Goal: Information Seeking & Learning: Find specific fact

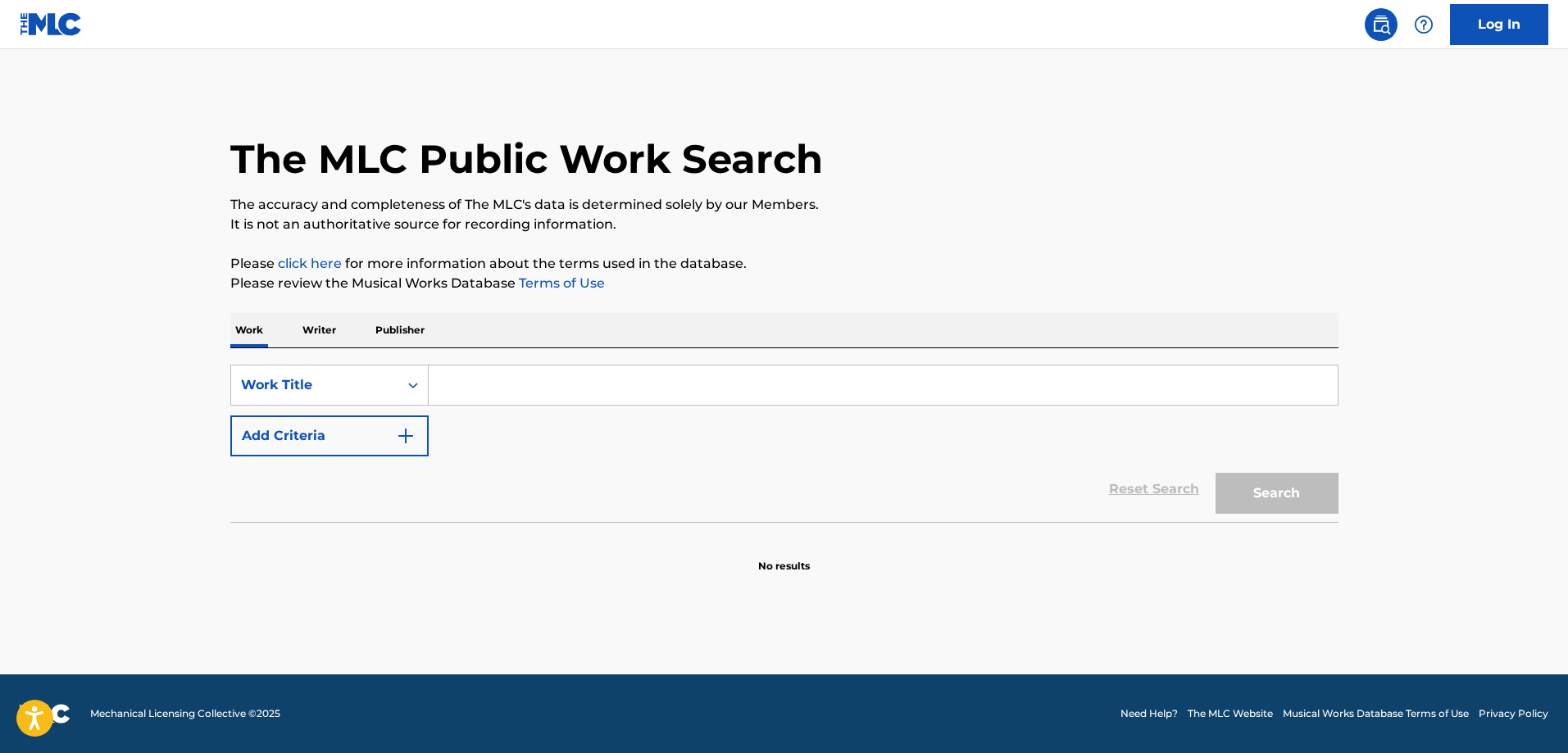
click at [503, 408] on div "SearchWithCriteria8d7278b8-b6ad-48ba-97a6-ce76e87bf5bf Work Title Add Criteria" at bounding box center [784, 410] width 1109 height 92
click at [531, 377] on input "Search Form" at bounding box center [883, 385] width 909 height 39
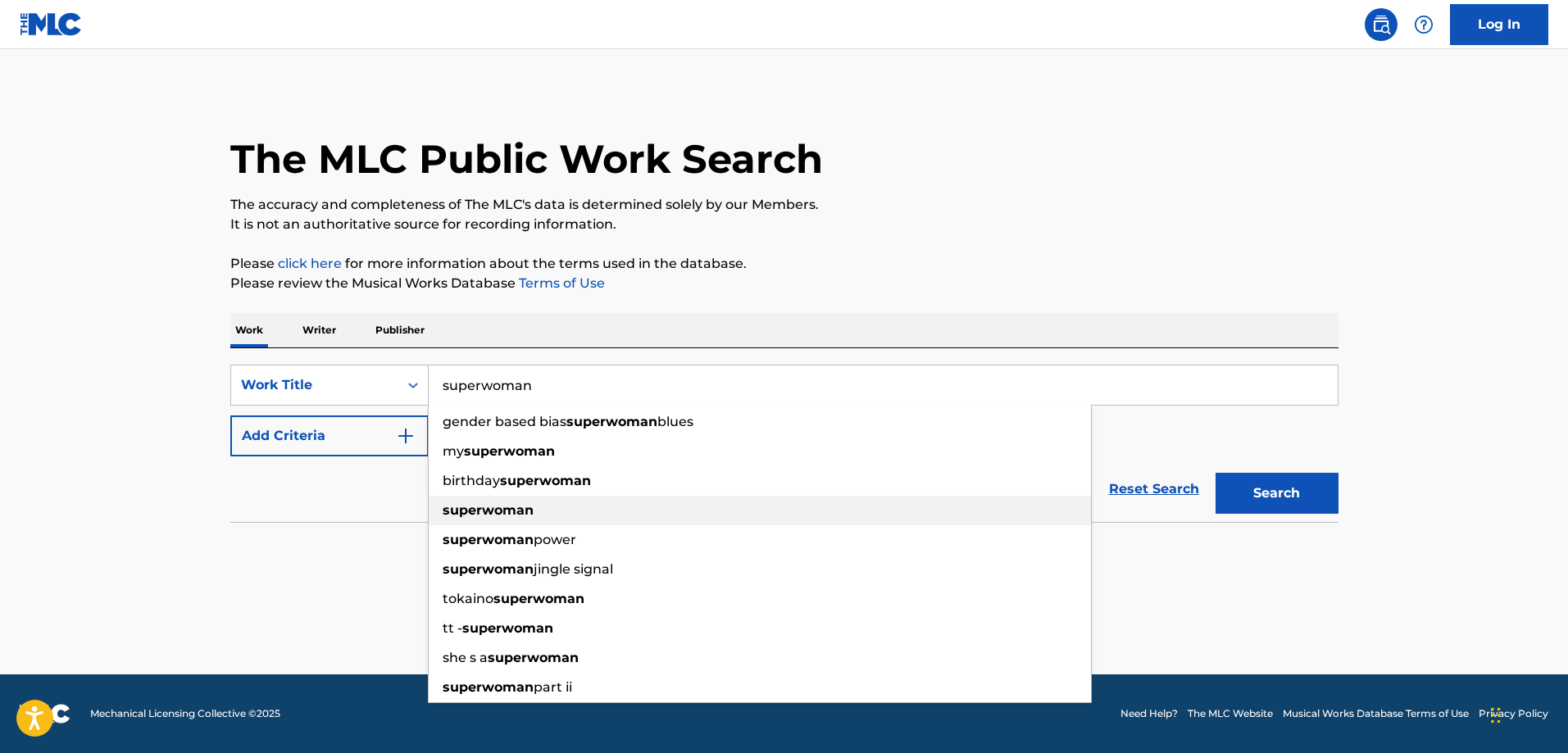
type input "superwoman"
click at [503, 509] on strong "superwoman" at bounding box center [488, 510] width 91 height 15
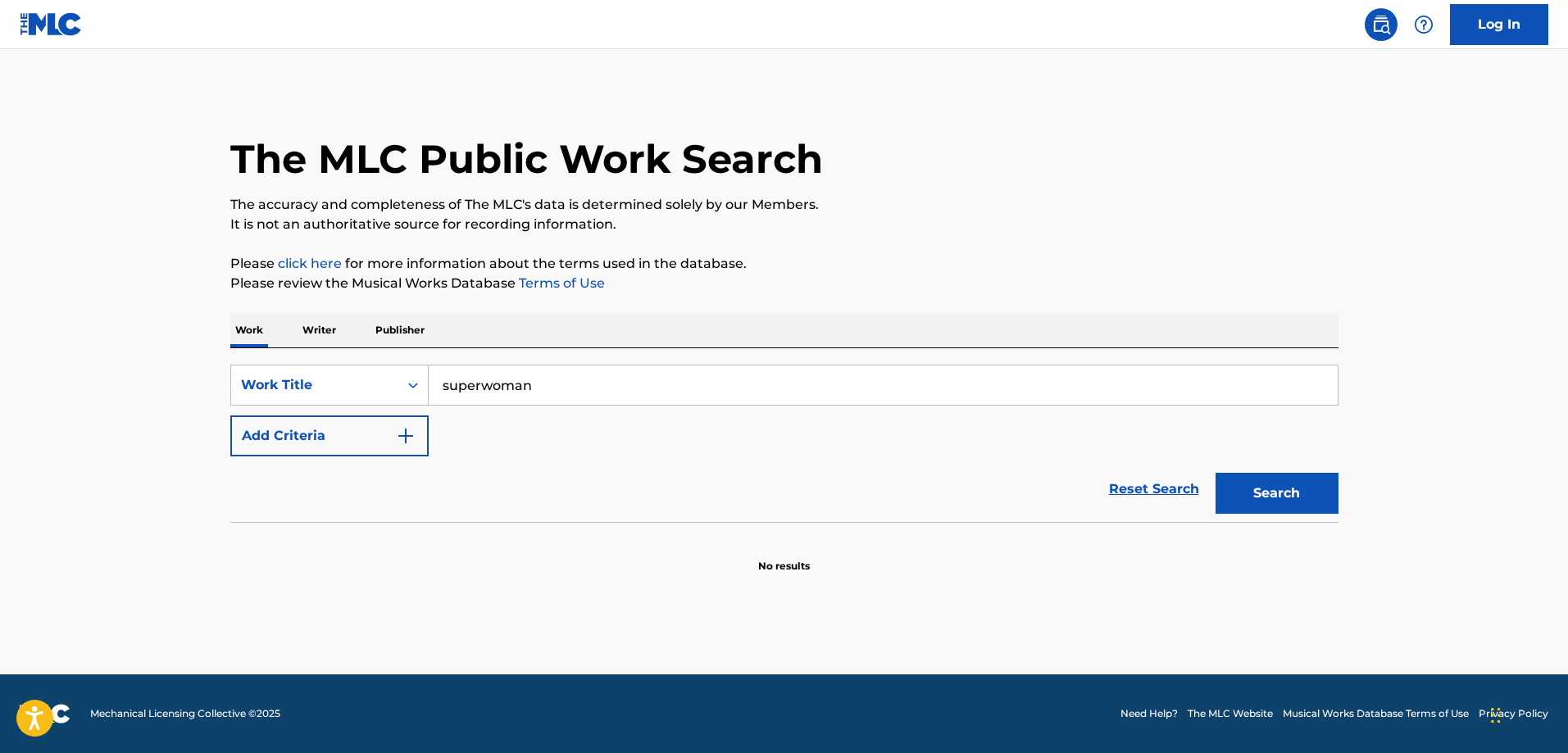
click at [338, 448] on button "Add Criteria" at bounding box center [329, 435] width 199 height 41
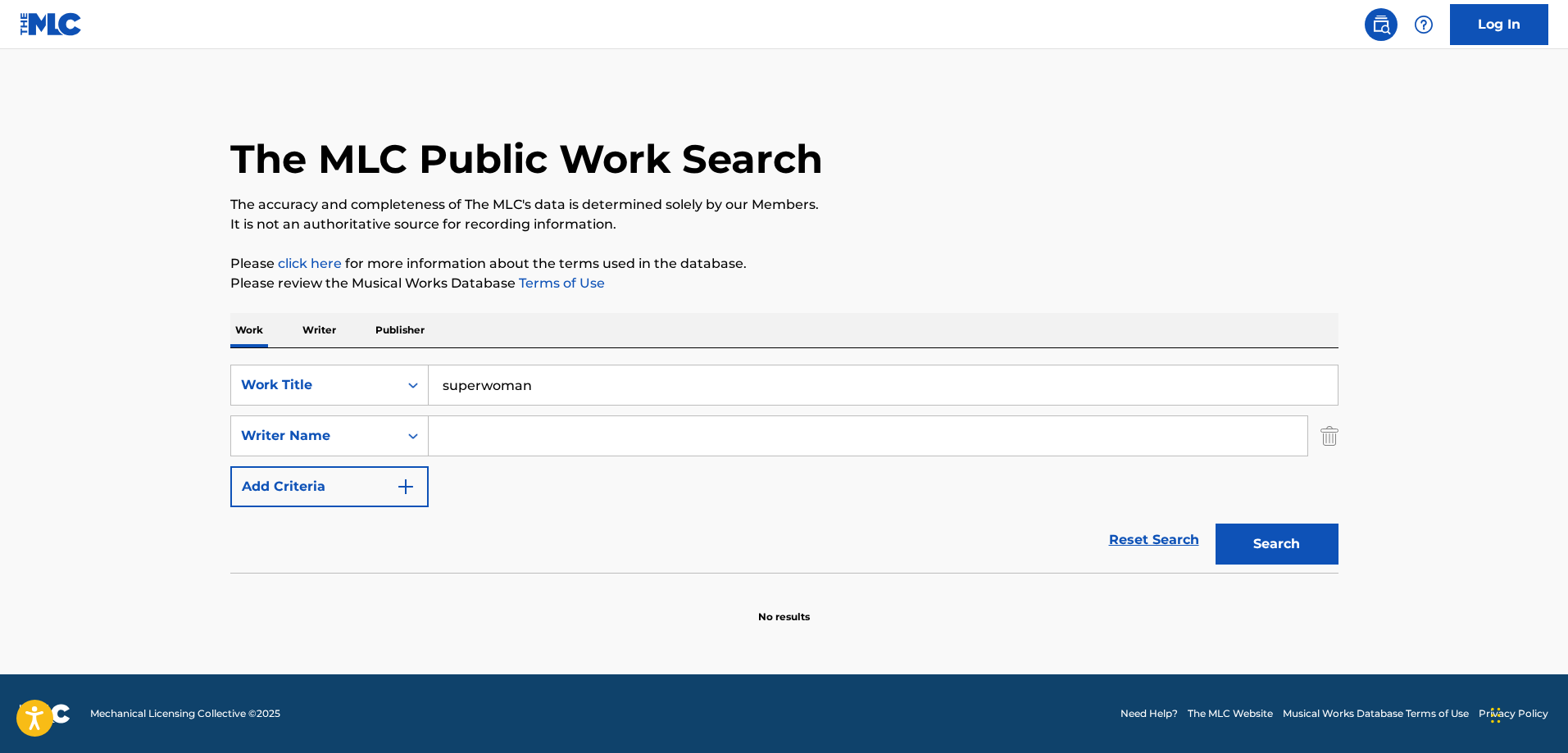
drag, startPoint x: 516, startPoint y: 441, endPoint x: 614, endPoint y: 474, distance: 103.4
click at [517, 442] on input "Search Form" at bounding box center [868, 435] width 879 height 39
paste input "[PERSON_NAME] L"
drag, startPoint x: 556, startPoint y: 440, endPoint x: 791, endPoint y: 480, distance: 238.4
click at [681, 450] on input "[PERSON_NAME] L" at bounding box center [868, 435] width 879 height 39
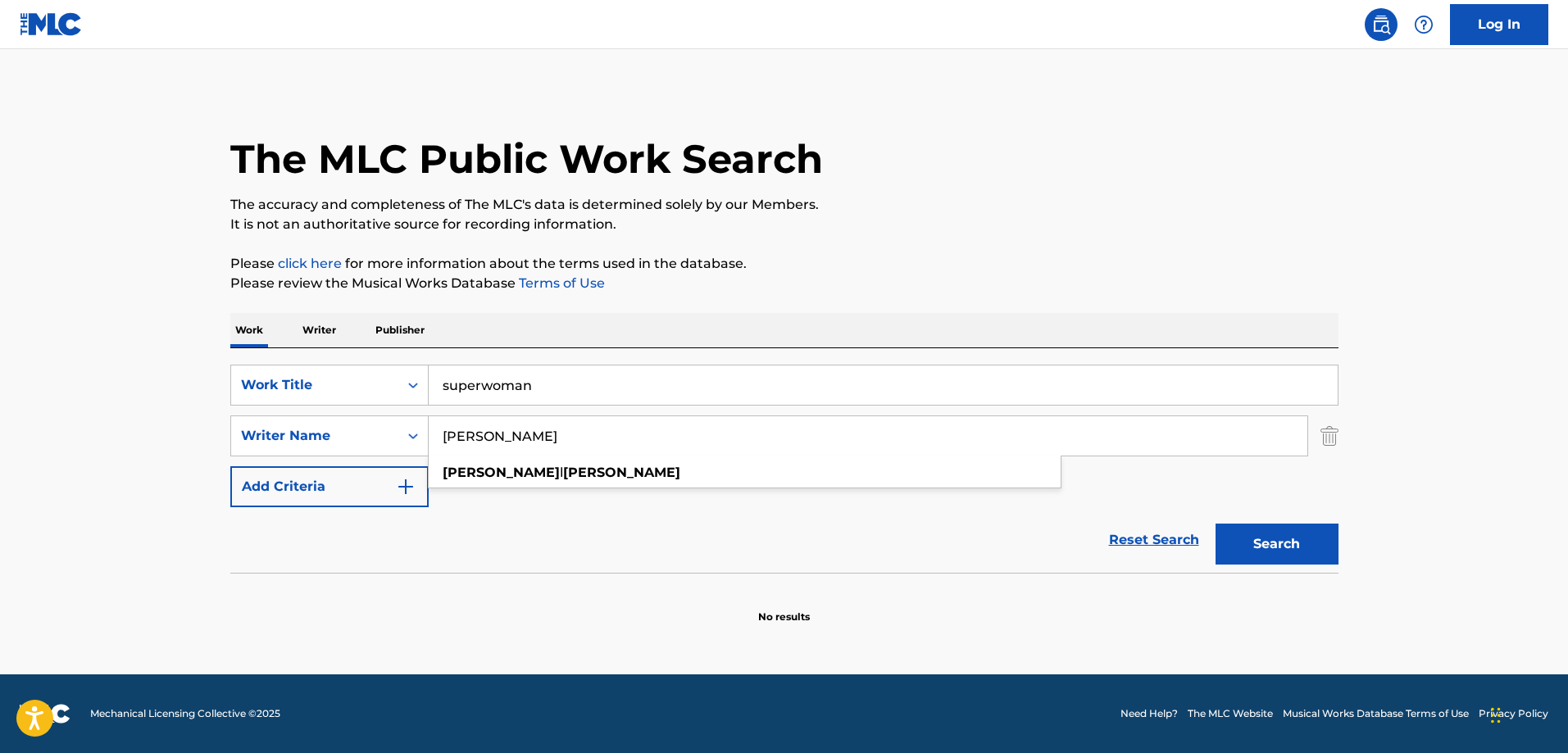
type input "[PERSON_NAME]"
click at [1312, 541] on button "Search" at bounding box center [1277, 544] width 123 height 41
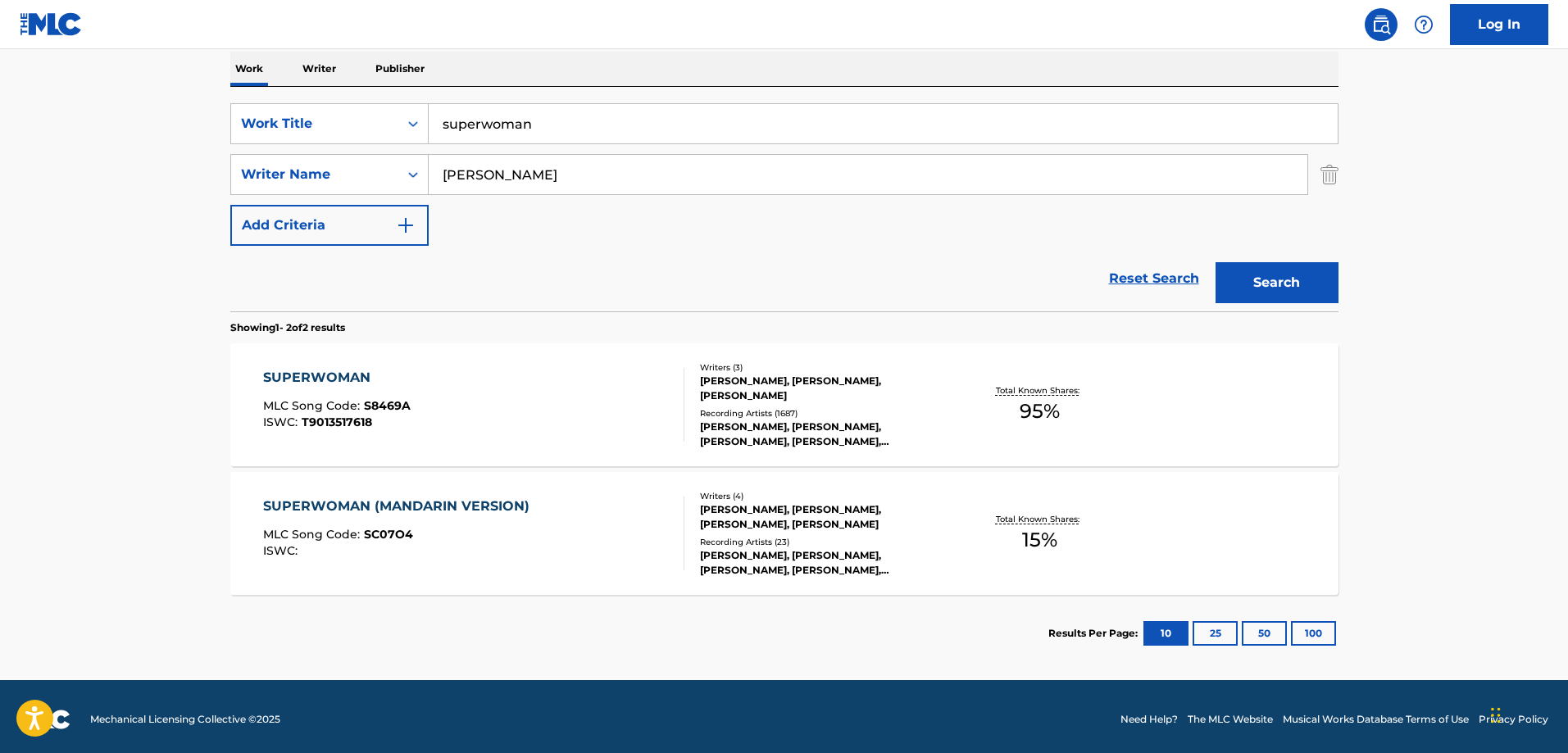
scroll to position [267, 0]
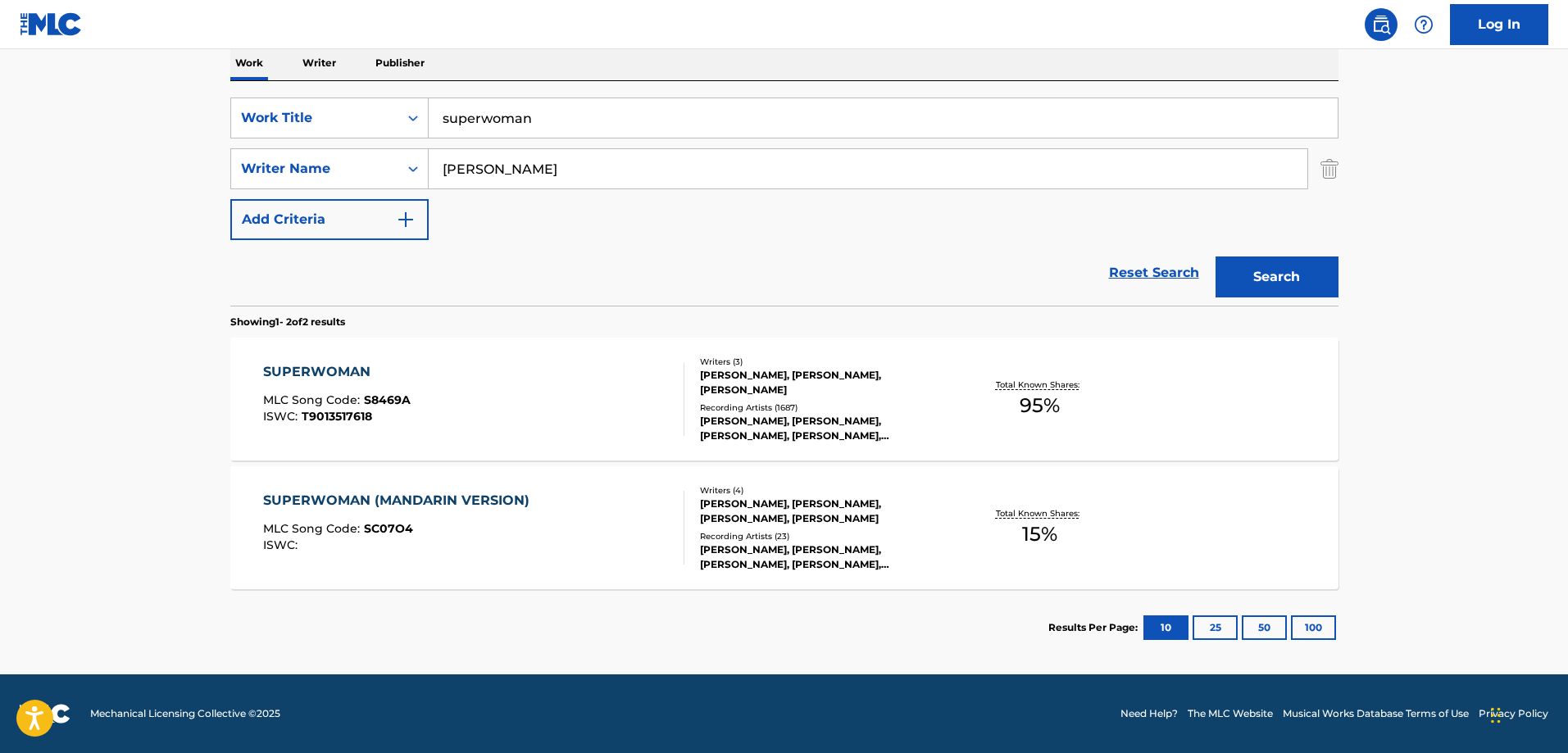
click at [1274, 533] on div "SUPERWOMAN (MANDARIN VERSION) MLC Song Code : SC07O4 ISWC : Writers ( 4 ) [PERS…" at bounding box center [784, 527] width 1109 height 123
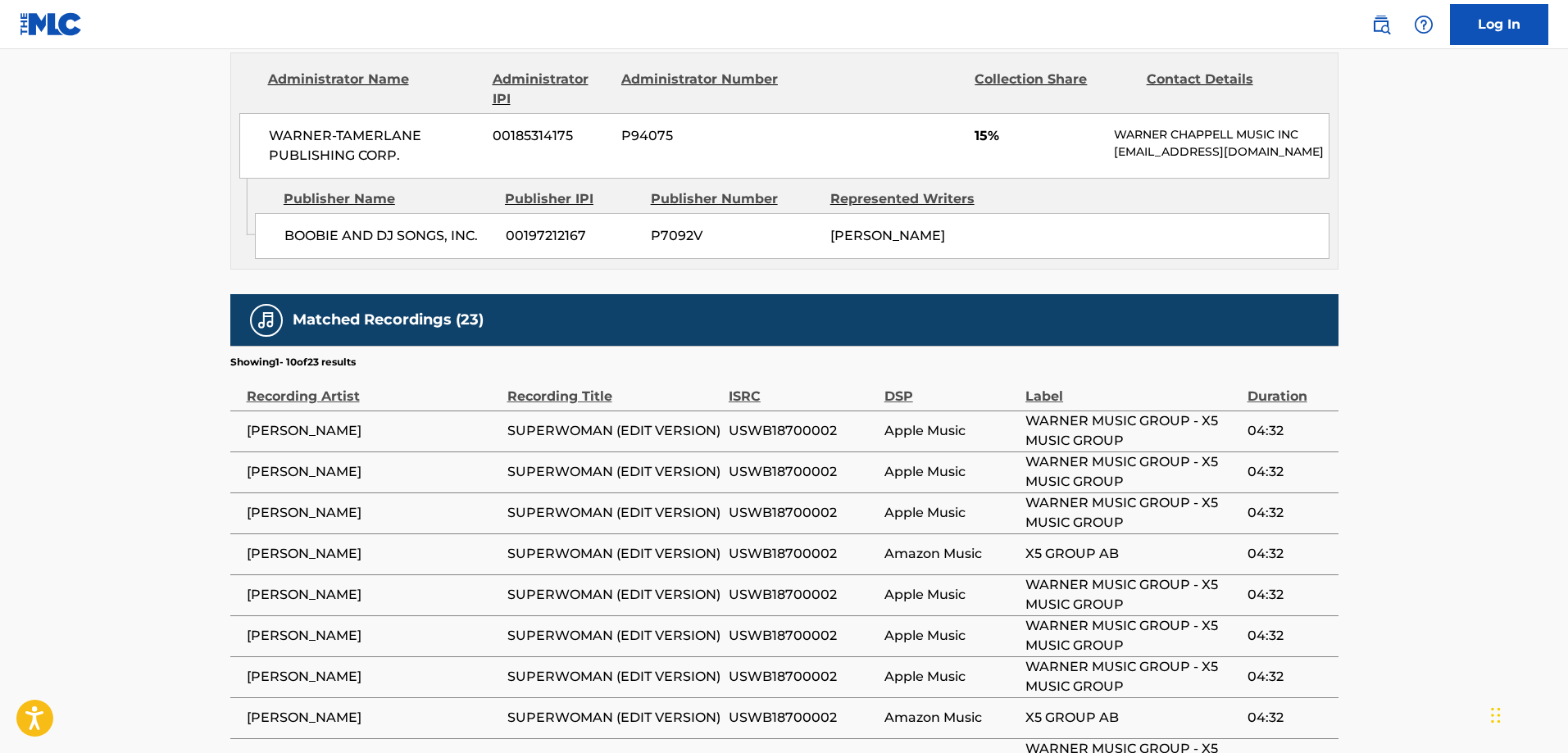
scroll to position [1079, 0]
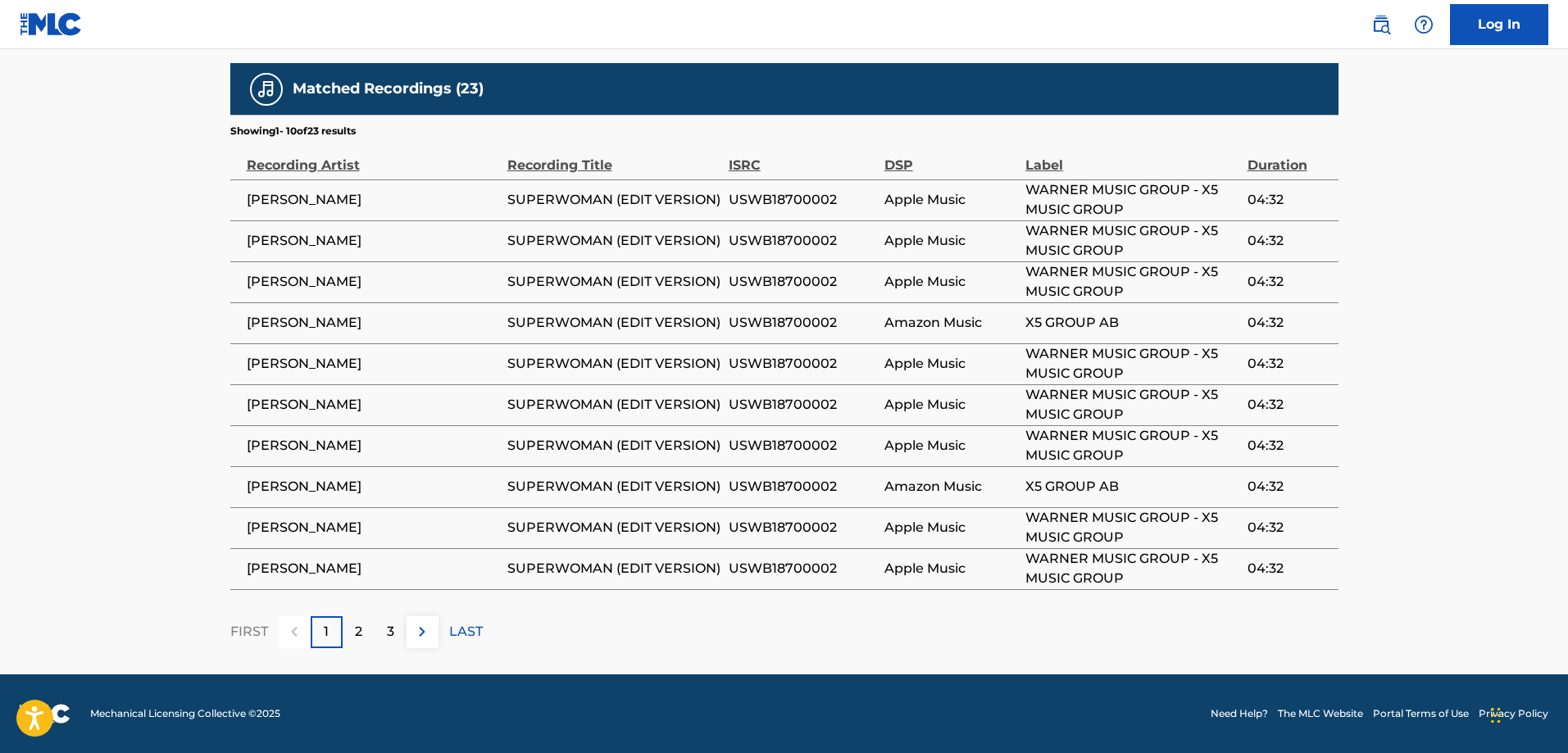
scroll to position [267, 0]
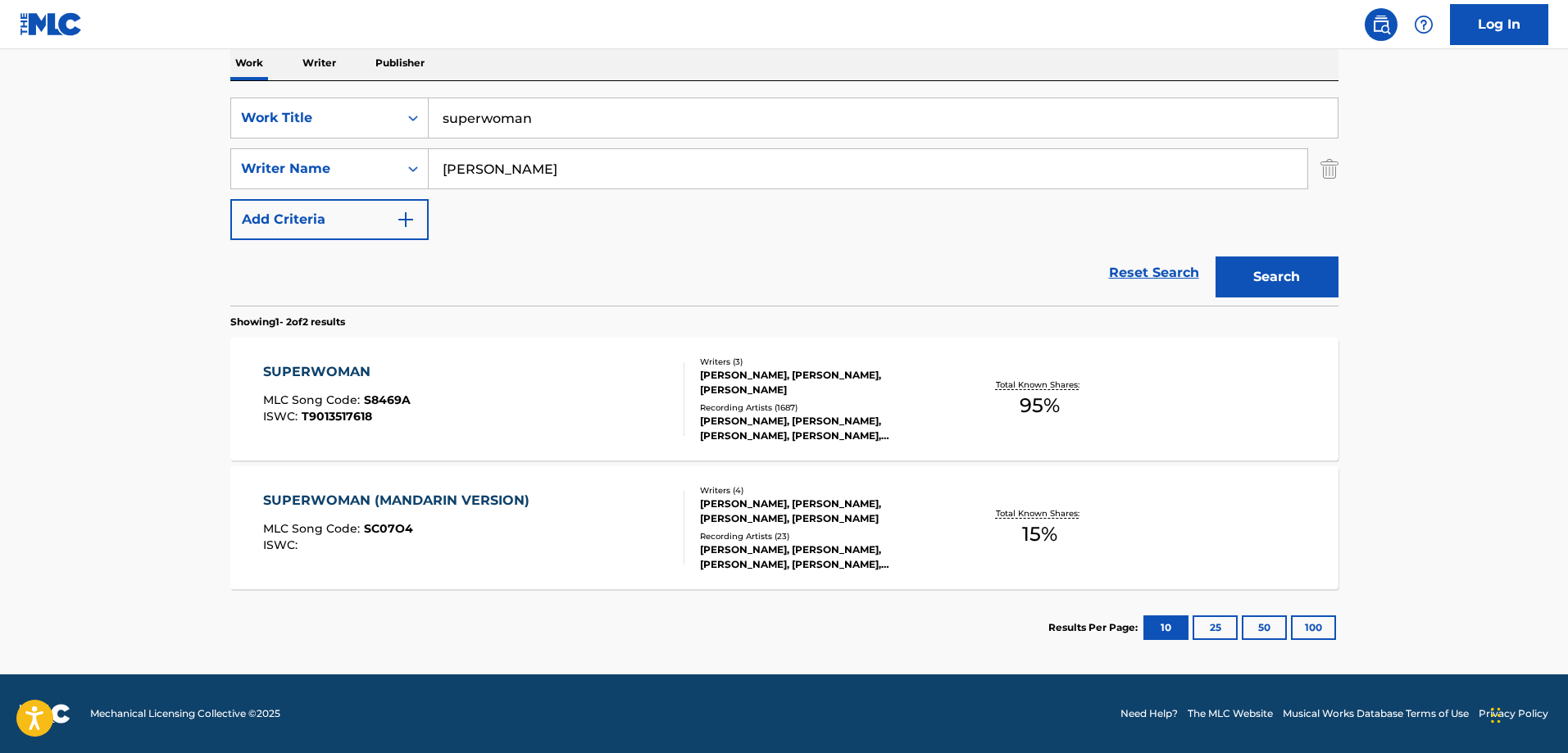
click at [349, 378] on div "SUPERWOMAN" at bounding box center [337, 371] width 148 height 20
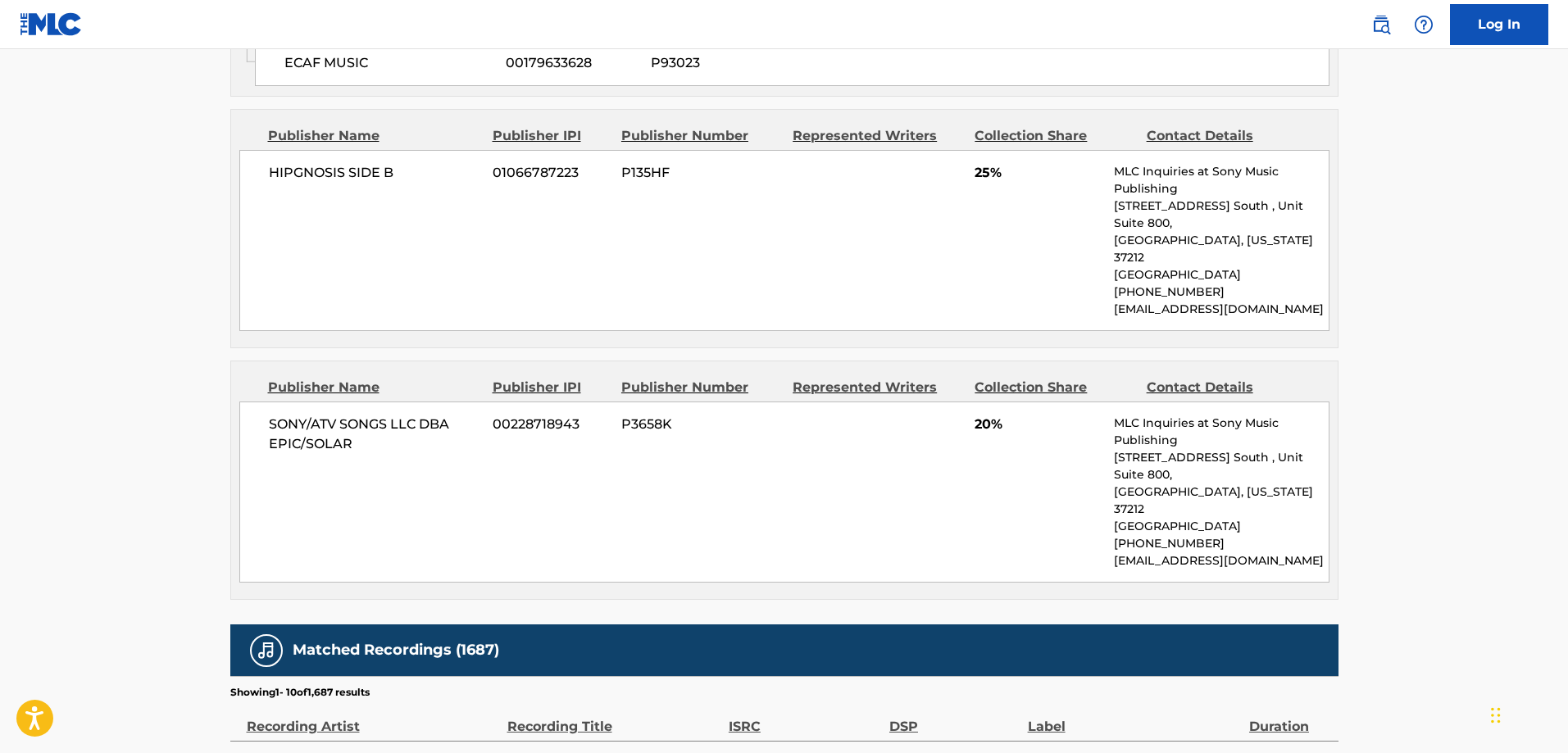
scroll to position [1803, 0]
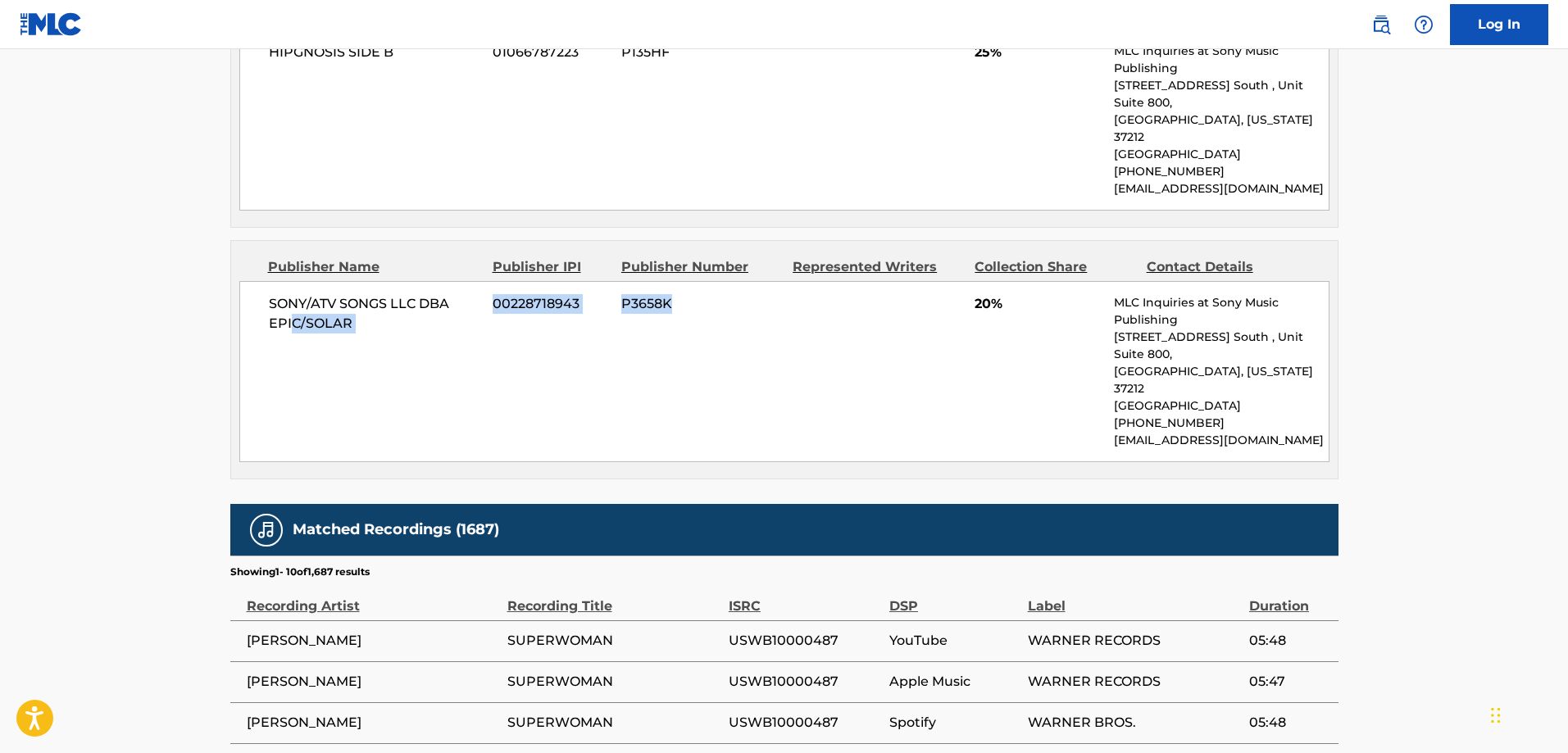
drag, startPoint x: 691, startPoint y: 257, endPoint x: 290, endPoint y: 268, distance: 401.2
click at [290, 281] on div "SONY/ATV SONGS LLC DBA EPIC/SOLAR 00228718943 P3658K 20% MLC Inquiries at Sony …" at bounding box center [785, 371] width 1091 height 181
click at [314, 290] on div "SONY/ATV SONGS LLC DBA EPIC/SOLAR 00228718943 P3658K 20% MLC Inquiries at Sony …" at bounding box center [785, 371] width 1091 height 181
click at [271, 294] on span "SONY/ATV SONGS LLC DBA EPIC/SOLAR" at bounding box center [375, 313] width 212 height 39
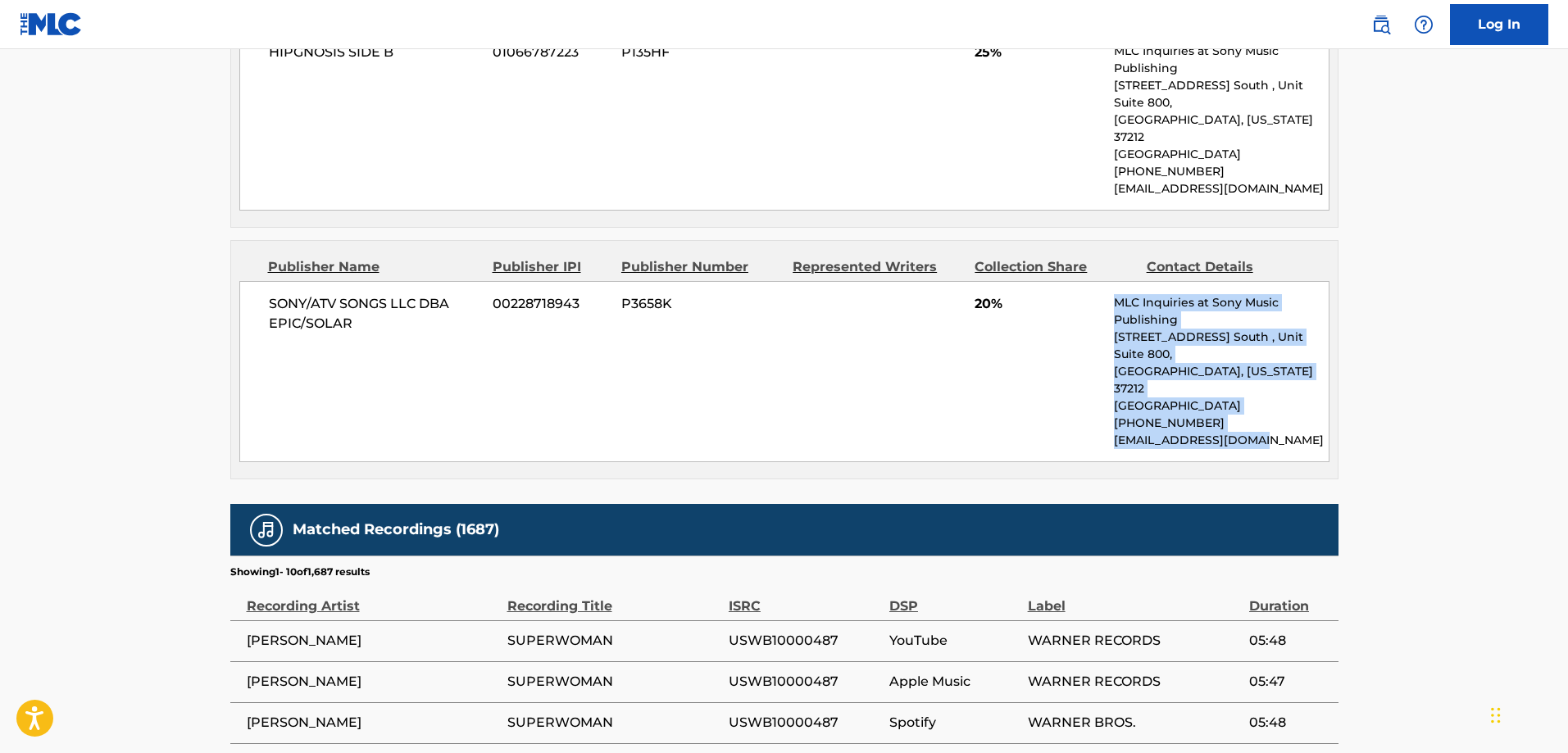
drag, startPoint x: 1110, startPoint y: 248, endPoint x: 1282, endPoint y: 345, distance: 197.5
click at [1282, 345] on div "SONY/ATV SONGS LLC DBA EPIC/SOLAR 00228718943 P3658K 20% MLC Inquiries at Sony …" at bounding box center [785, 371] width 1091 height 181
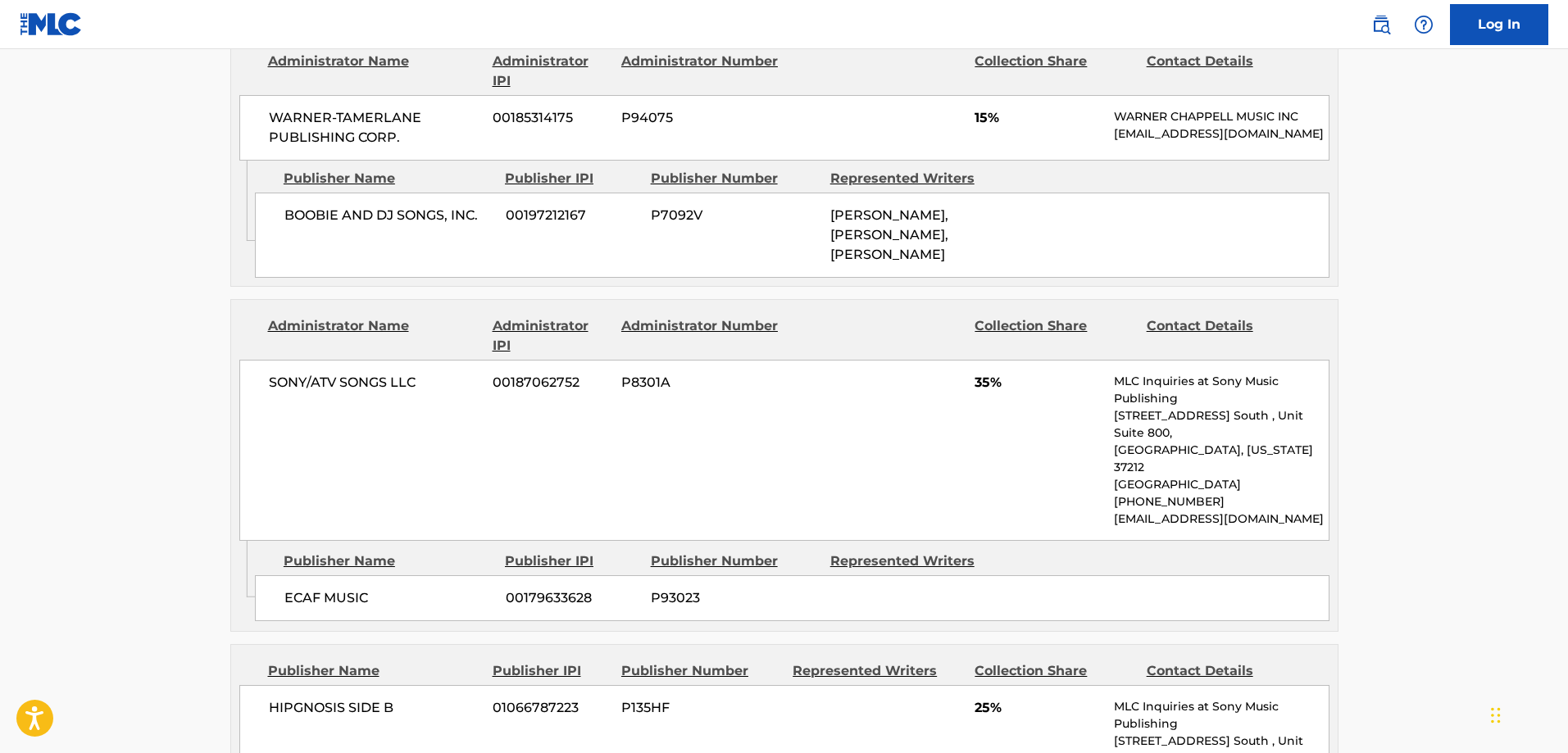
scroll to position [983, 0]
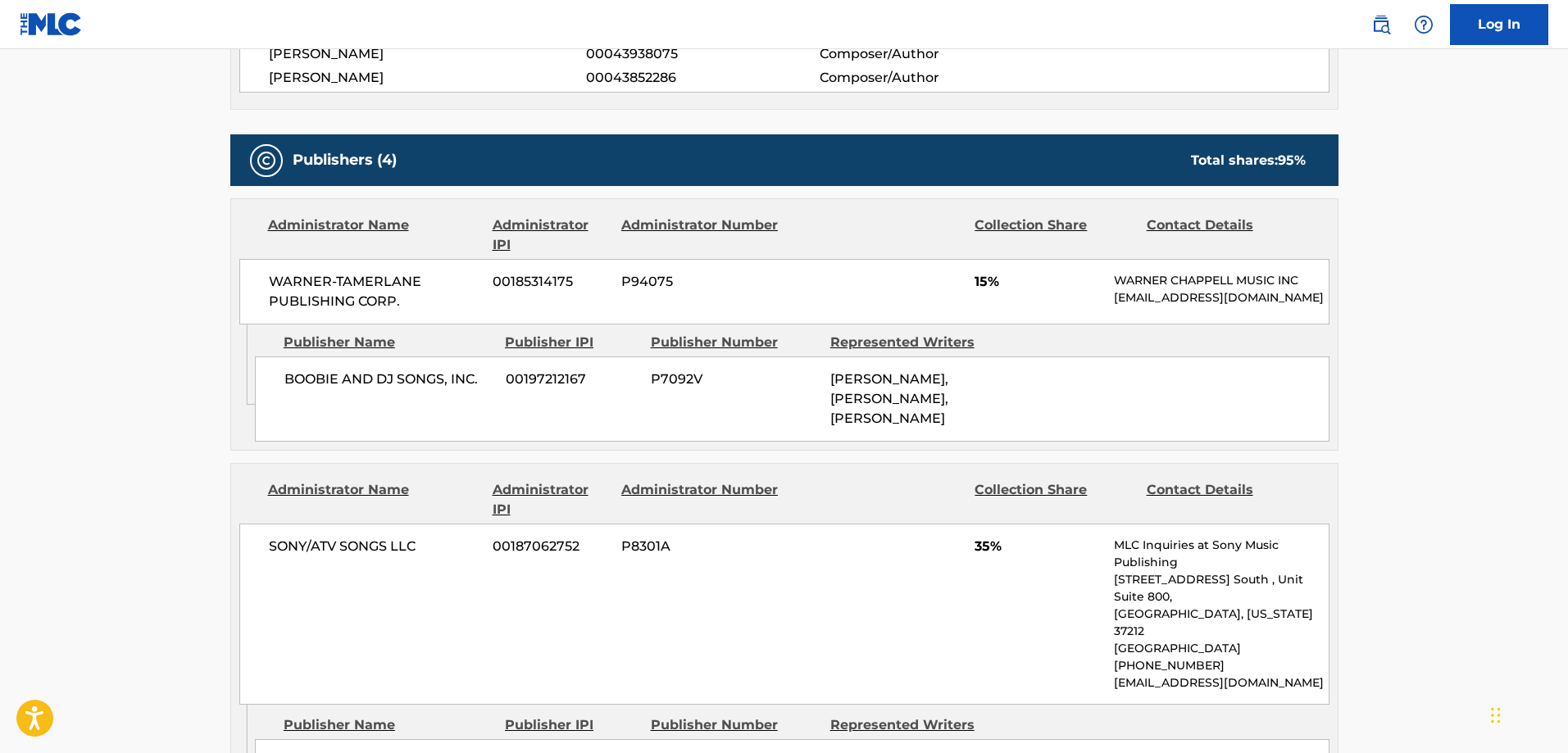
click at [0, 321] on main "< Back to public search results Copy work link SUPERWOMAN Work Detail Member Wo…" at bounding box center [784, 509] width 1568 height 2887
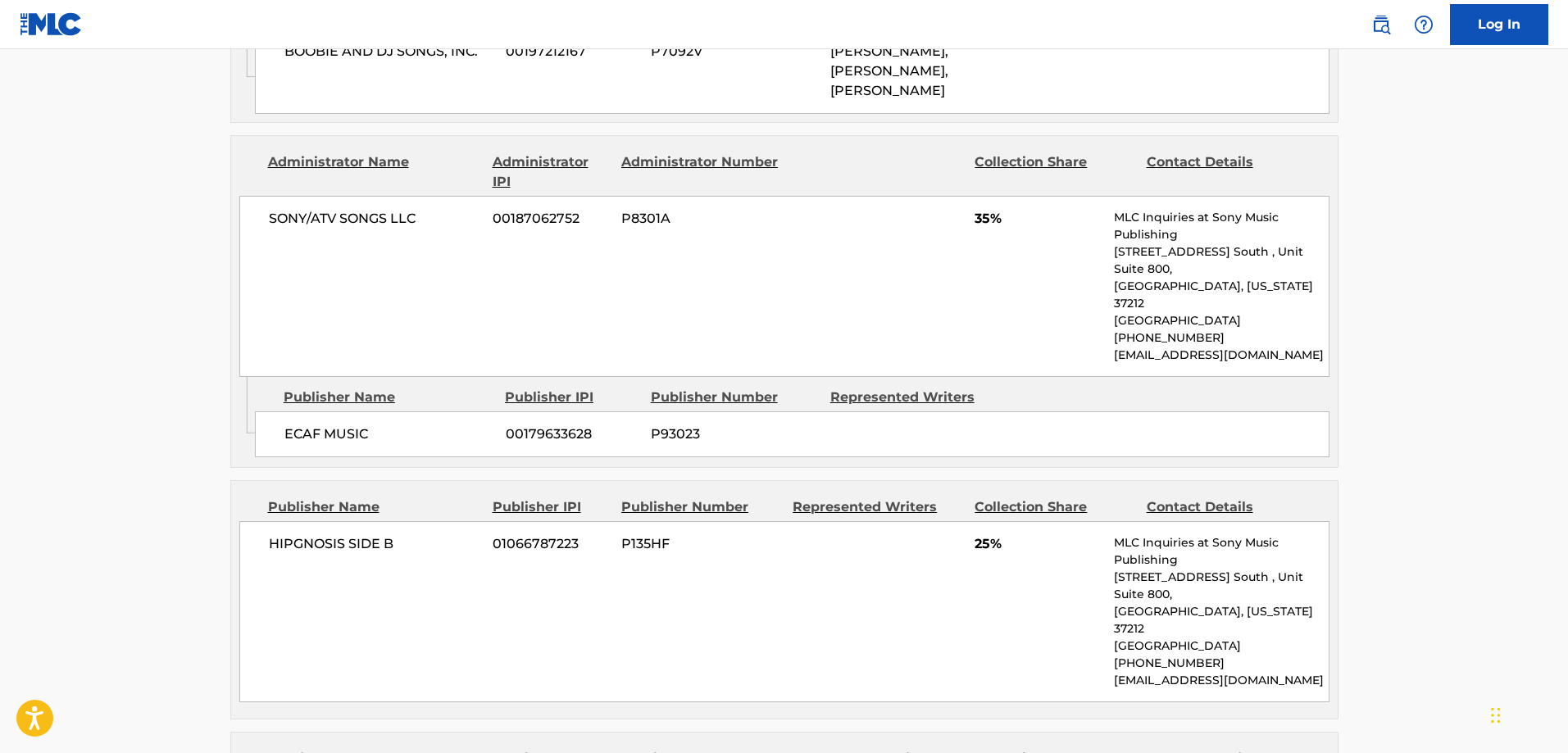
scroll to position [1475, 0]
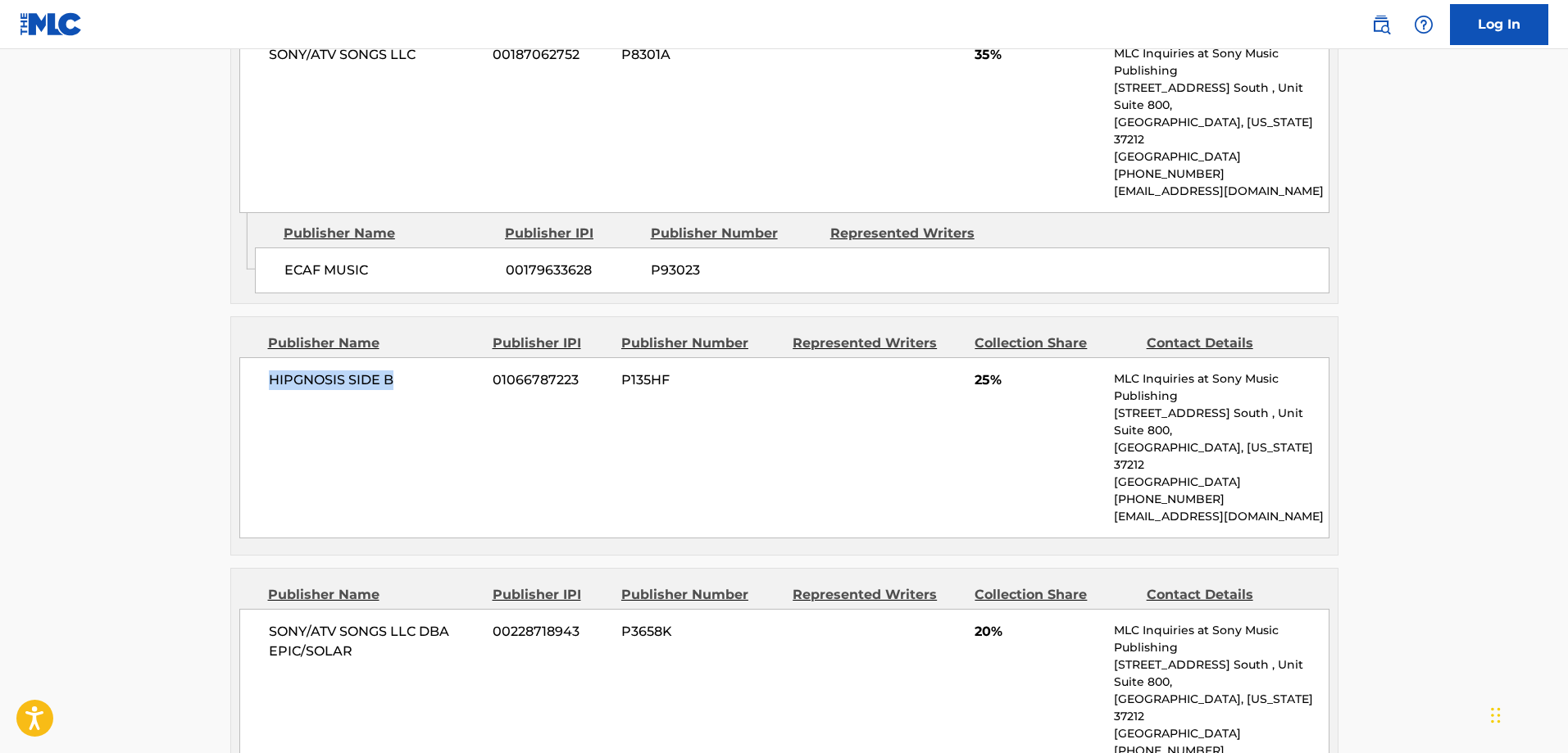
drag, startPoint x: 407, startPoint y: 388, endPoint x: 258, endPoint y: 389, distance: 149.0
click at [258, 386] on div "HIPGNOSIS SIDE B 01066787223 P135HF 25% MLC Inquiries at Sony Music Publishing …" at bounding box center [785, 448] width 1091 height 181
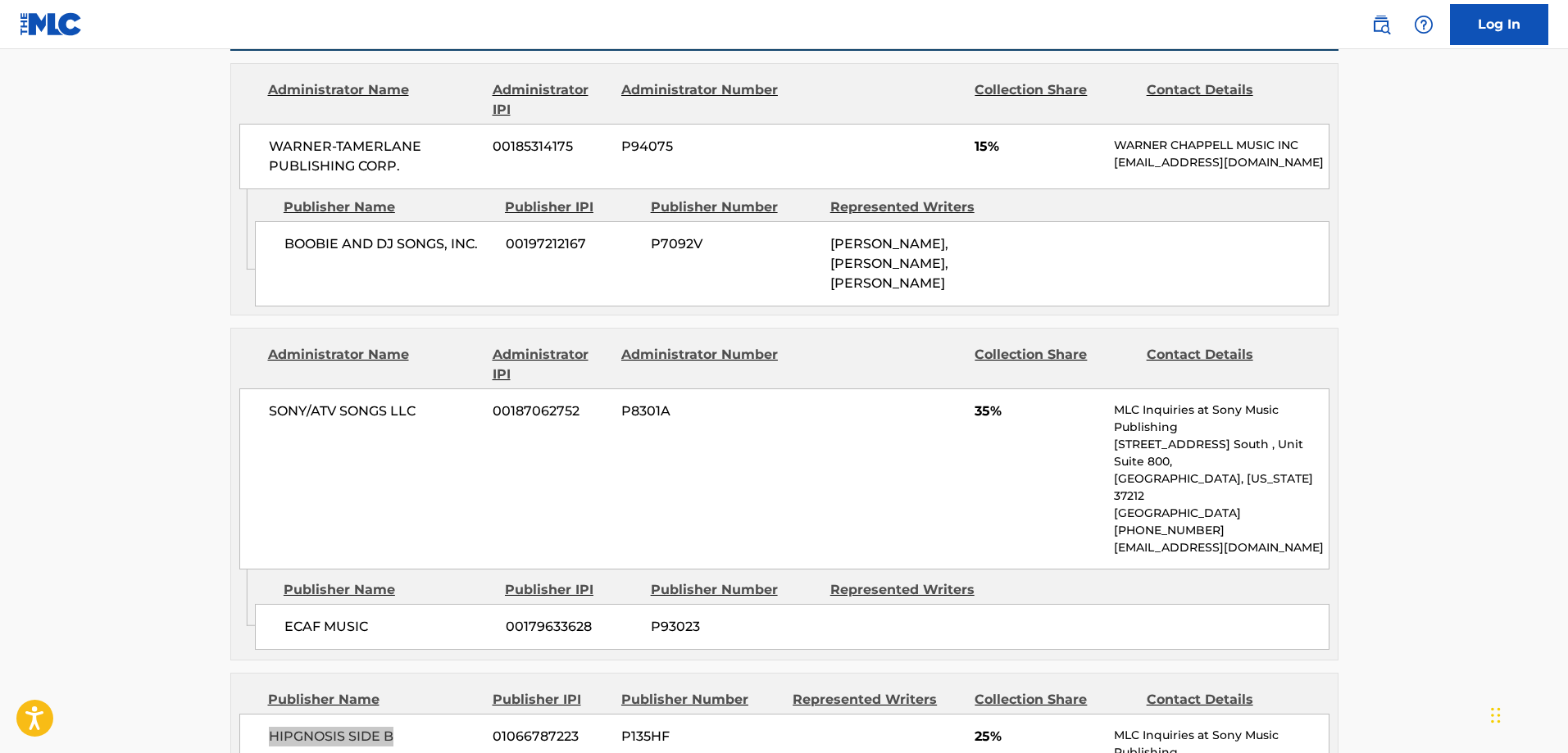
scroll to position [1311, 0]
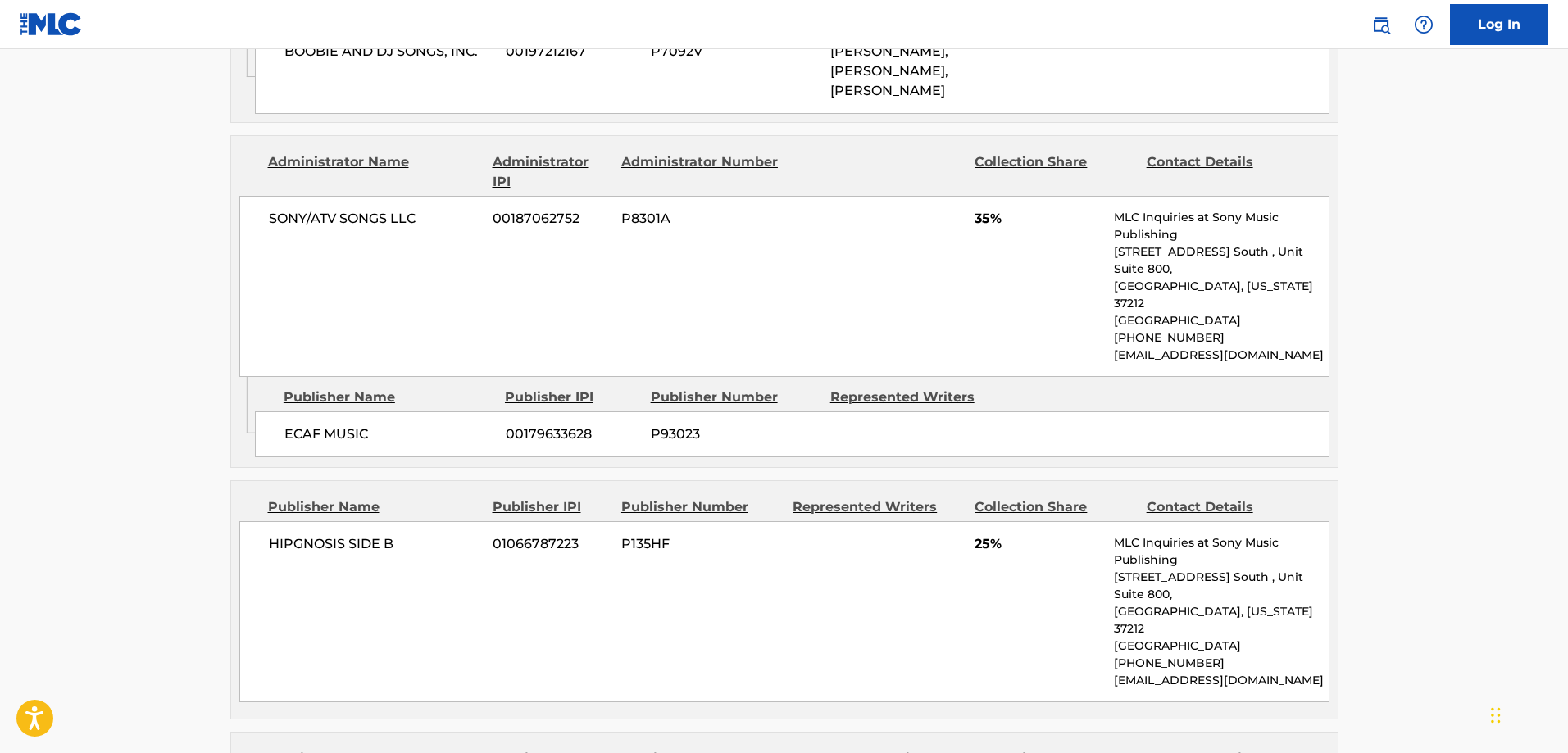
click at [131, 424] on main "< Back to public search results Copy work link SUPERWOMAN Work Detail Member Wo…" at bounding box center [784, 181] width 1568 height 2887
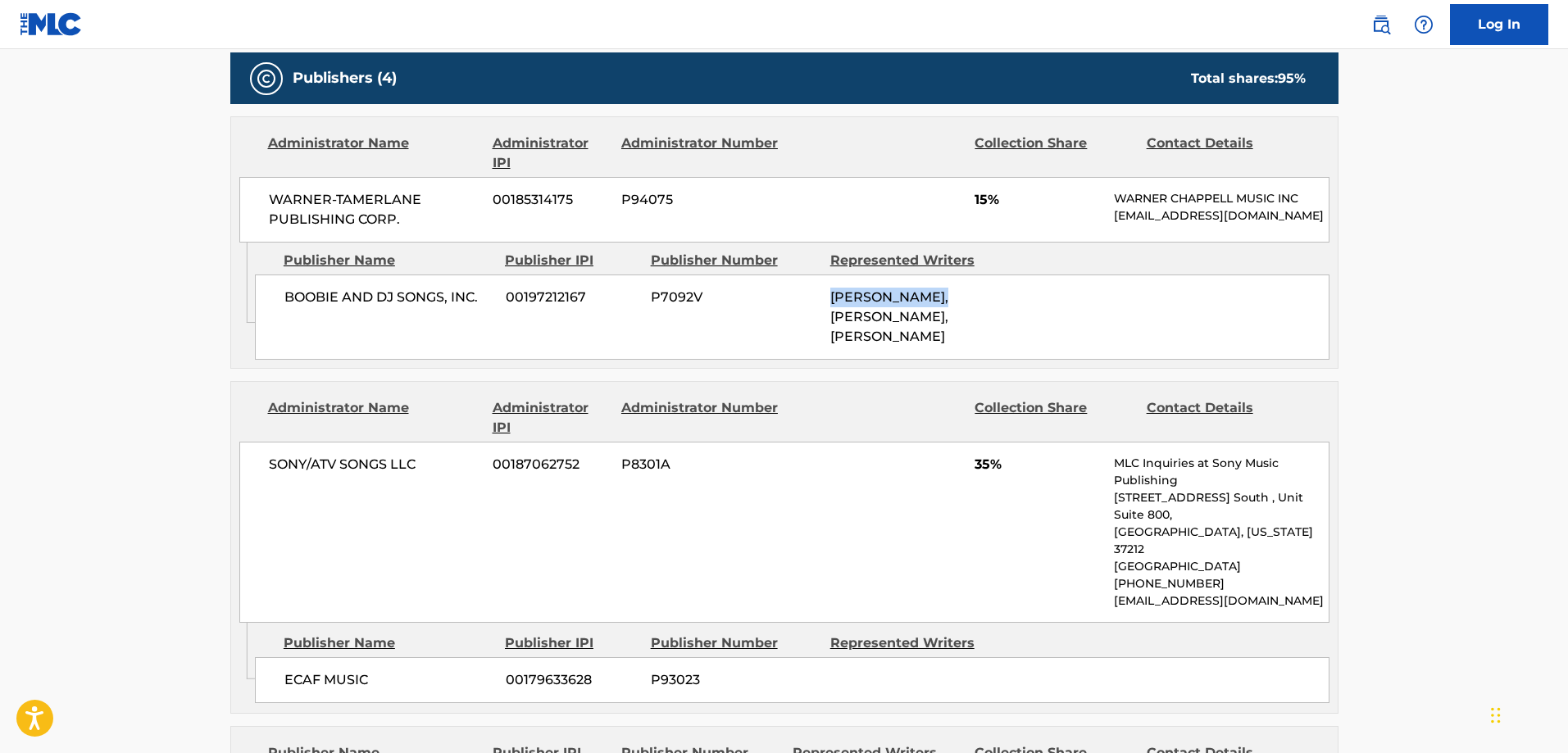
drag, startPoint x: 829, startPoint y: 308, endPoint x: 733, endPoint y: 89, distance: 239.1
click at [944, 308] on div "BOOBIE AND DJ SONGS, INC. 00197212167 P7092V [PERSON_NAME], [PERSON_NAME], [PER…" at bounding box center [792, 317] width 1074 height 85
copy span "[PERSON_NAME]"
